Goal: Information Seeking & Learning: Understand process/instructions

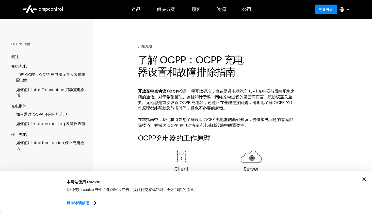
click at [285, 115] on p "‍" at bounding box center [217, 114] width 158 height 6
click at [366, 178] on icon "关闭横幅" at bounding box center [364, 180] width 4 height 4
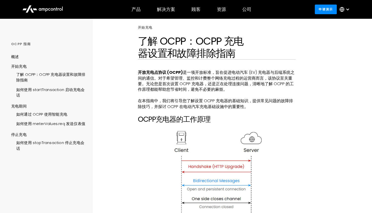
scroll to position [25, 0]
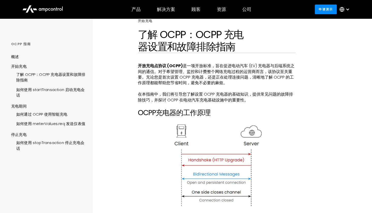
drag, startPoint x: 139, startPoint y: 66, endPoint x: 219, endPoint y: 66, distance: 79.4
click at [219, 66] on p "开放充电点协议 (OCPP) 是 一项开放标准，旨在促进电动汽车 (EV) 充电器与后端系统之间的通信。对于希望管理、监控和计费整个网络充电过程的运营商而言，…" at bounding box center [217, 74] width 158 height 23
click at [256, 77] on font "一项开放标准，旨在促进电动汽车 (EV) 充电器与后端系统之间的通信。对于希望管理、监控和计费整个网络充电过程的运营商而言，该协议至关重要。无论您是首次设置 …" at bounding box center [216, 74] width 157 height 23
click at [225, 78] on font "一项开放标准，旨在促进电动汽车 (EV) 充电器与后端系统之间的通信。对于希望管理、监控和计费整个网络充电过程的运营商而言，该协议至关重要。无论您是首次设置 …" at bounding box center [216, 74] width 157 height 23
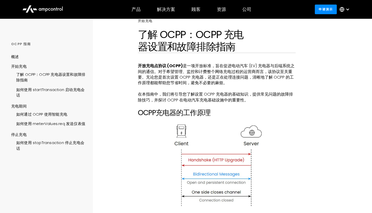
click at [259, 68] on font "一项开放标准，旨在促进电动汽车 (EV) 充电器与后端系统之间的通信。对于希望管理、监控和计费整个网络充电过程的运营商而言，该协议至关重要。无论您是首次设置 …" at bounding box center [216, 74] width 157 height 23
click at [292, 74] on font "一项开放标准，旨在促进电动汽车 (EV) 充电器与后端系统之间的通信。对于希望管理、监控和计费整个网络充电过程的运营商而言，该协议至关重要。无论您是首次设置 …" at bounding box center [216, 74] width 157 height 23
drag, startPoint x: 172, startPoint y: 72, endPoint x: 210, endPoint y: 72, distance: 38.1
click at [210, 72] on font "一项开放标准，旨在促进电动汽车 (EV) 充电器与后端系统之间的通信。对于希望管理、监控和计费整个网络充电过程的运营商而言，该协议至关重要。无论您是首次设置 …" at bounding box center [216, 74] width 157 height 23
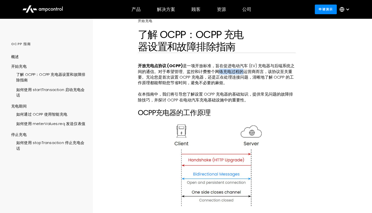
drag, startPoint x: 219, startPoint y: 72, endPoint x: 242, endPoint y: 73, distance: 22.6
click at [242, 73] on font "一项开放标准，旨在促进电动汽车 (EV) 充电器与后端系统之间的通信。对于希望管理、监控和计费整个网络充电过程的运营商而言，该协议至关重要。无论您是首次设置 …" at bounding box center [216, 74] width 157 height 23
drag, startPoint x: 148, startPoint y: 77, endPoint x: 250, endPoint y: 77, distance: 102.0
click at [250, 77] on font "一项开放标准，旨在促进电动汽车 (EV) 充电器与后端系统之间的通信。对于希望管理、监控和计费整个网络充电过程的运营商而言，该协议至关重要。无论您是首次设置 …" at bounding box center [216, 74] width 157 height 23
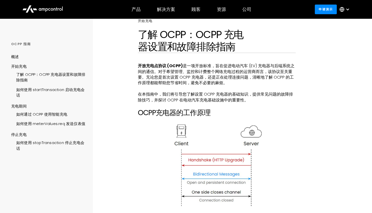
click at [260, 81] on p "开放充电点协议 (OCPP) 是 一项开放标准，旨在促进电动汽车 (EV) 充电器与后端系统之间的通信。对于希望管理、监控和计费整个网络充电过程的运营商而言，…" at bounding box center [217, 74] width 158 height 23
drag, startPoint x: 252, startPoint y: 78, endPoint x: 293, endPoint y: 77, distance: 40.9
click at [293, 77] on font "一项开放标准，旨在促进电动汽车 (EV) 充电器与后端系统之间的通信。对于希望管理、监控和计费整个网络充电过程的运营商而言，该协议至关重要。无论您是首次设置 …" at bounding box center [216, 74] width 157 height 23
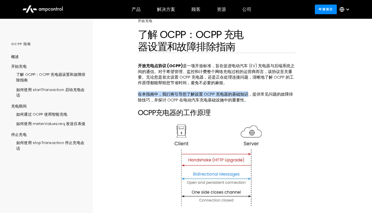
drag, startPoint x: 136, startPoint y: 94, endPoint x: 248, endPoint y: 95, distance: 111.4
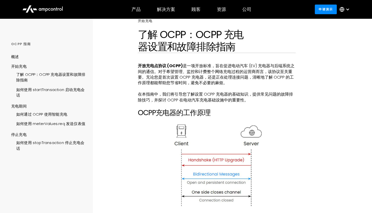
click at [279, 99] on p "在本指南中，我们将引导您了解设置 OCPP 充电器的基础知识，提供常见问题的故障排除技巧，并探讨 OCPP 在电动汽车充电基础设施中的重要性。" at bounding box center [217, 97] width 158 height 11
drag, startPoint x: 138, startPoint y: 94, endPoint x: 157, endPoint y: 95, distance: 18.8
click at [157, 95] on font "在本指南中，我们将引导您了解设置 OCPP 充电器的基础知识，提供常见问题的故障排除技巧，并探讨 OCPP 在电动汽车充电基础设施中的重要性。" at bounding box center [215, 96] width 155 height 11
click at [176, 99] on font "在本指南中，我们将引导您了解设置 OCPP 充电器的基础知识，提供常见问题的故障排除技巧，并探讨 OCPP 在电动汽车充电基础设施中的重要性。" at bounding box center [215, 96] width 155 height 11
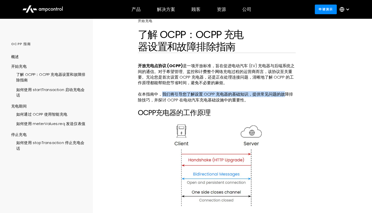
drag, startPoint x: 164, startPoint y: 94, endPoint x: 286, endPoint y: 92, distance: 122.1
click at [286, 92] on font "在本指南中，我们将引导您了解设置 OCPP 充电器的基础知识，提供常见问题的故障排除技巧，并探讨 OCPP 在电动汽车充电基础设施中的重要性。" at bounding box center [215, 96] width 155 height 11
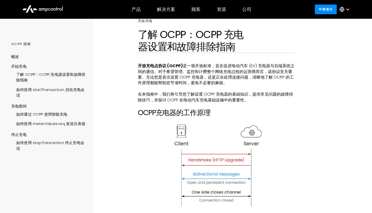
click at [280, 101] on p "在本指南中，我们将引导您了解设置 OCPP 充电器的基础知识，提供常见问题的故障排除技巧，并探讨 OCPP 在电动汽车充电基础设施中的重要性。" at bounding box center [217, 97] width 158 height 11
drag, startPoint x: 139, startPoint y: 100, endPoint x: 153, endPoint y: 99, distance: 14.2
click at [153, 99] on font "在本指南中，我们将引导您了解设置 OCPP 充电器的基础知识，提供常见问题的故障排除技巧，并探讨 OCPP 在电动汽车充电基础设施中的重要性。" at bounding box center [215, 96] width 155 height 11
click at [162, 101] on font "在本指南中，我们将引导您了解设置 OCPP 充电器的基础知识，提供常见问题的故障排除技巧，并探讨 OCPP 在电动汽车充电基础设施中的重要性。" at bounding box center [215, 96] width 155 height 11
click at [163, 104] on p "‍" at bounding box center [217, 106] width 158 height 6
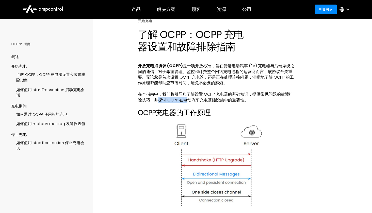
drag, startPoint x: 160, startPoint y: 101, endPoint x: 187, endPoint y: 101, distance: 27.4
click at [187, 101] on font "在本指南中，我们将引导您了解设置 OCPP 充电器的基础知识，提供常见问题的故障排除技巧，并探讨 OCPP 在电动汽车充电基础设施中的重要性。" at bounding box center [215, 96] width 155 height 11
drag, startPoint x: 197, startPoint y: 100, endPoint x: 220, endPoint y: 100, distance: 23.1
click at [220, 100] on font "在本指南中，我们将引导您了解设置 OCPP 充电器的基础知识，提供常见问题的故障排除技巧，并探讨 OCPP 在电动汽车充电基础设施中的重要性。" at bounding box center [215, 96] width 155 height 11
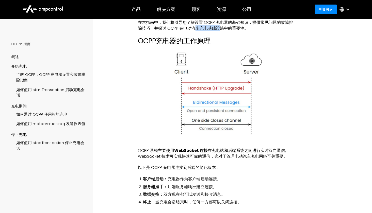
scroll to position [76, 0]
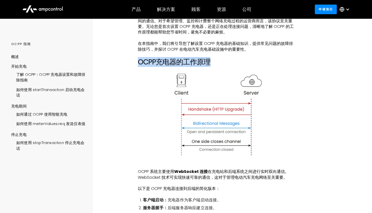
drag, startPoint x: 141, startPoint y: 63, endPoint x: 211, endPoint y: 62, distance: 69.3
click at [238, 61] on h2 "OCPP充电器的工作原理" at bounding box center [217, 62] width 158 height 9
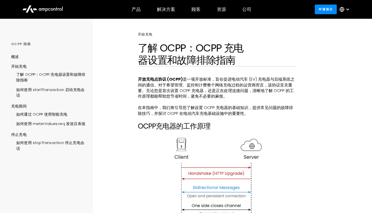
scroll to position [0, 0]
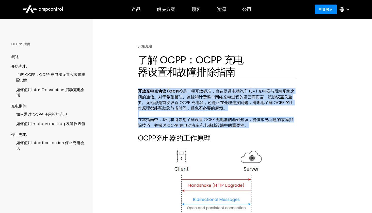
drag, startPoint x: 138, startPoint y: 91, endPoint x: 276, endPoint y: 129, distance: 142.7
copy div "开放充电点协议 (OCPP) 是 一项开放标准，旨在促进电动汽车 (EV) 充电器与后端系统之间的通信。对于希望管理、监控和计费整个网络充电过程的运营商而言，…"
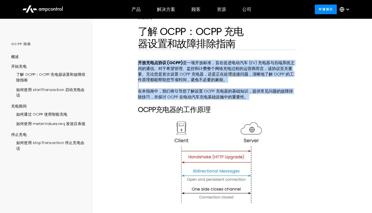
scroll to position [76, 0]
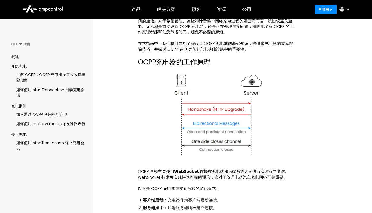
click at [231, 174] on font "在充电站和后端系统之间进行实时双向通信。WebSocket 技术可实现快速可靠的通信，这对于管理电动汽车充电网络至关重要。" at bounding box center [213, 174] width 151 height 11
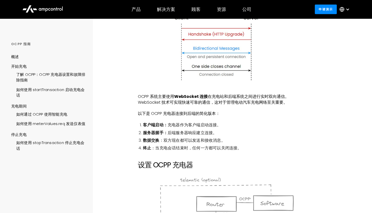
scroll to position [152, 0]
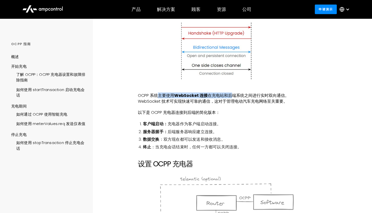
drag, startPoint x: 156, startPoint y: 96, endPoint x: 229, endPoint y: 95, distance: 73.4
click at [229, 95] on p "OCPP 系统主要使用 WebSocket 连接 在充电站和后端系统之间进行实时双向通信。WebSocket 技术可实现快速可靠的通信，这对于管理电动汽车充电…" at bounding box center [217, 98] width 158 height 11
click at [234, 122] on li "客户端启动： 充电器作为客户端启动连接。" at bounding box center [219, 124] width 153 height 6
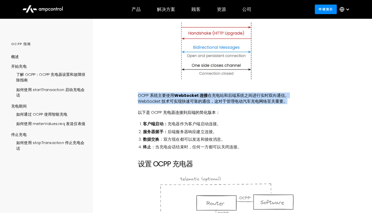
drag, startPoint x: 136, startPoint y: 96, endPoint x: 287, endPoint y: 102, distance: 151.4
copy p "OCPP 系统主要使用 WebSocket 连接 在充电站和后端系统之间进行实时双向通信。WebSocket 技术可实现快速可靠的通信，这对于管理电动汽车充电…"
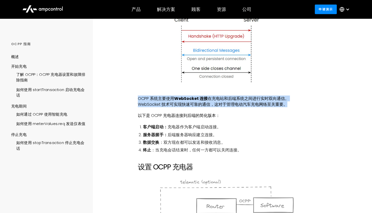
scroll to position [178, 0]
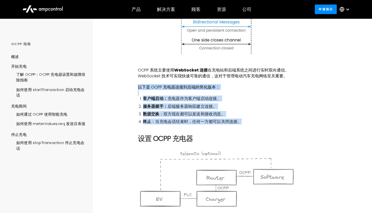
drag, startPoint x: 139, startPoint y: 87, endPoint x: 249, endPoint y: 120, distance: 114.4
copy div "以下是 OCPP 充电器连接到后端的简化版本： ‍ 客户端启动： 充电器作为客户端启动连接。 服务器握手： 后端服务器响应建立连接。 数据交换 ：双方现在都可…"
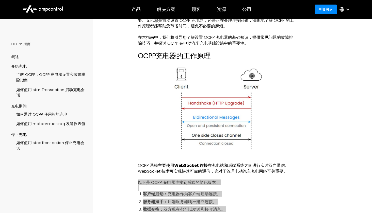
scroll to position [76, 0]
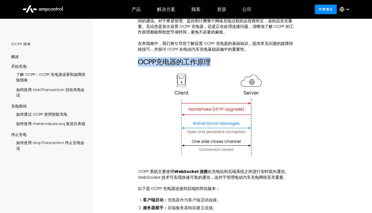
drag, startPoint x: 139, startPoint y: 61, endPoint x: 228, endPoint y: 61, distance: 89.1
click at [228, 61] on h2 "OCPP充电器的工作原理" at bounding box center [217, 62] width 158 height 9
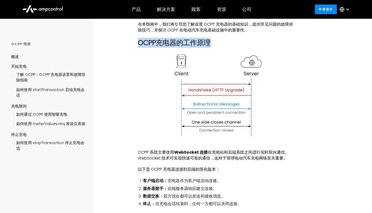
scroll to position [152, 0]
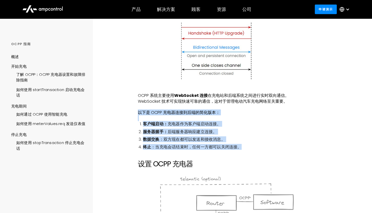
drag, startPoint x: 138, startPoint y: 112, endPoint x: 245, endPoint y: 144, distance: 111.6
copy div "以下是 OCPP 充电器连接到后端的简化版本： ‍ 客户端启动： 充电器作为客户端启动连接。 服务器握手： 后端服务器响应建立连接。 数据交换 ：双方现在都可…"
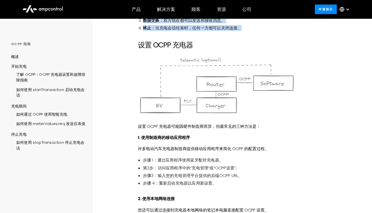
scroll to position [279, 0]
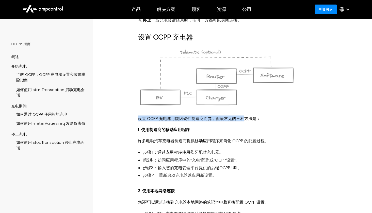
drag, startPoint x: 132, startPoint y: 119, endPoint x: 242, endPoint y: 119, distance: 110.4
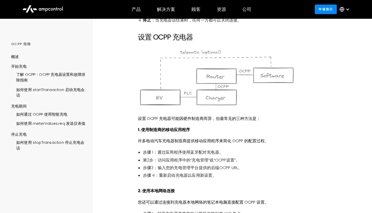
click at [179, 128] on font "1. 使用制造商的移动应用程序" at bounding box center [164, 130] width 52 height 6
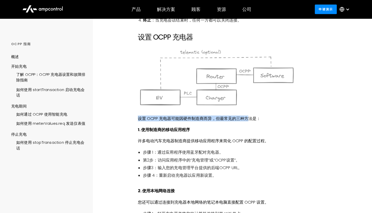
drag, startPoint x: 139, startPoint y: 119, endPoint x: 247, endPoint y: 120, distance: 108.4
click at [247, 120] on font "设置 OCPP 充电器可能因硬件制造商而异，但最常见的三种方法是：" at bounding box center [199, 119] width 123 height 6
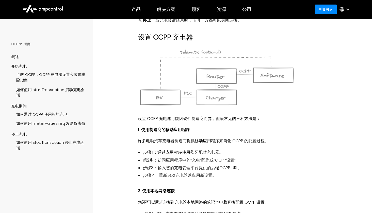
click at [249, 129] on p "1. 使用制造商的移动应用程序" at bounding box center [217, 130] width 158 height 6
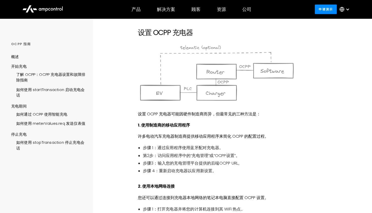
scroll to position [305, 0]
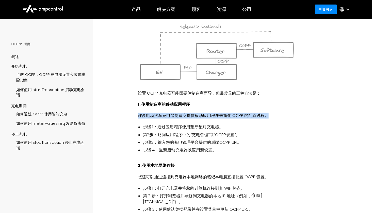
drag, startPoint x: 139, startPoint y: 116, endPoint x: 277, endPoint y: 116, distance: 137.3
click at [277, 116] on p "许多电动汽车充电器制造商提供移动应用程序来简化 OCPP 的配置过程。" at bounding box center [217, 116] width 158 height 6
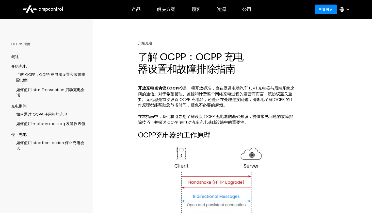
scroll to position [0, 0]
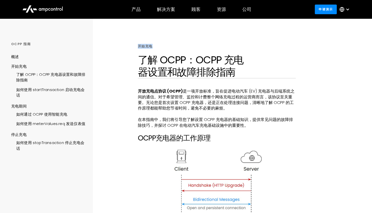
drag, startPoint x: 138, startPoint y: 45, endPoint x: 168, endPoint y: 46, distance: 29.5
click at [168, 46] on div "开始充电" at bounding box center [217, 46] width 158 height 5
click at [139, 59] on font "了解 OCPP：OCPP 充电器设置和故障排除指南" at bounding box center [191, 66] width 106 height 26
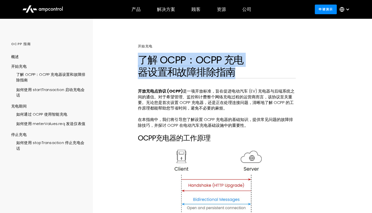
drag, startPoint x: 140, startPoint y: 58, endPoint x: 248, endPoint y: 69, distance: 109.4
click at [248, 69] on h1 "了解 OCPP：OCPP 充电器设置和故障排除指南" at bounding box center [217, 66] width 158 height 24
copy font "了解 OCPP：OCPP 充电器设置和故障排除指南"
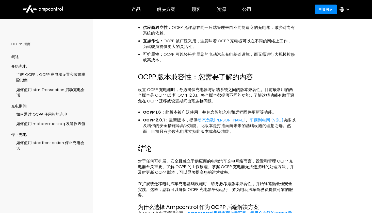
scroll to position [863, 0]
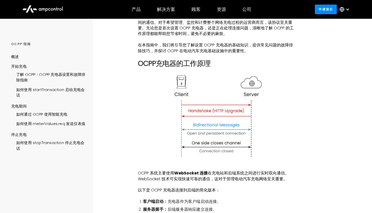
scroll to position [0, 0]
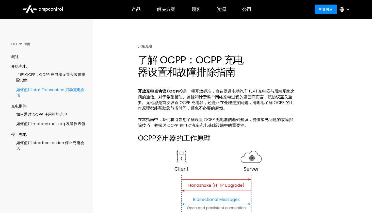
click at [45, 91] on font "如何使用 startTransaction 启动充电会话" at bounding box center [50, 92] width 68 height 11
